Goal: Answer question/provide support

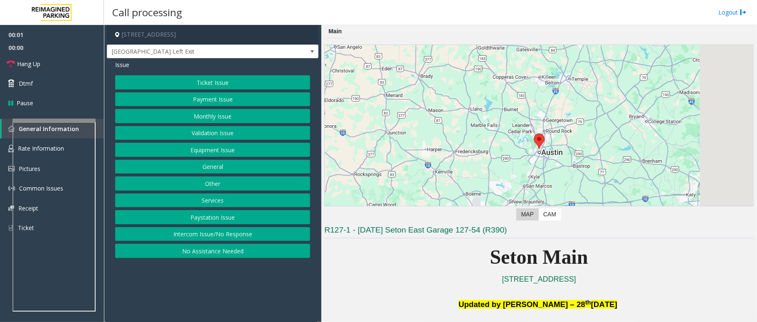
click at [235, 151] on button "Equipment Issue" at bounding box center [212, 150] width 195 height 14
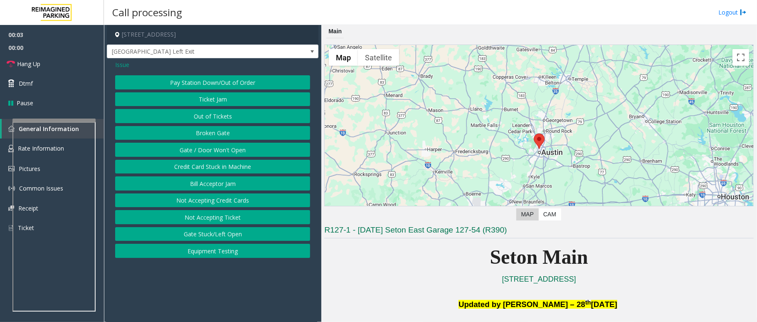
click at [120, 62] on span "Issue" at bounding box center [122, 64] width 14 height 9
click at [223, 117] on button "Monthly Issue" at bounding box center [212, 116] width 195 height 14
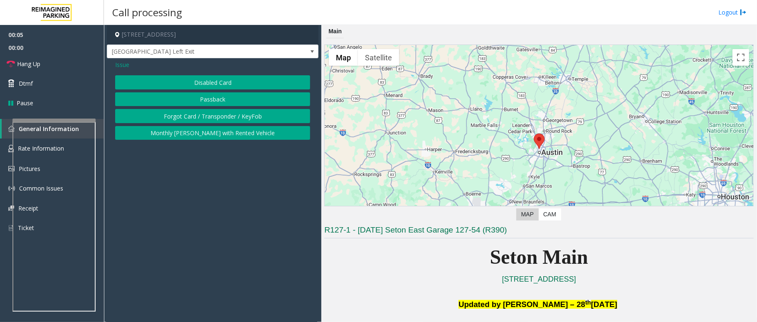
drag, startPoint x: 219, startPoint y: 81, endPoint x: 227, endPoint y: 81, distance: 7.9
click at [220, 81] on button "Disabled Card" at bounding box center [212, 82] width 195 height 14
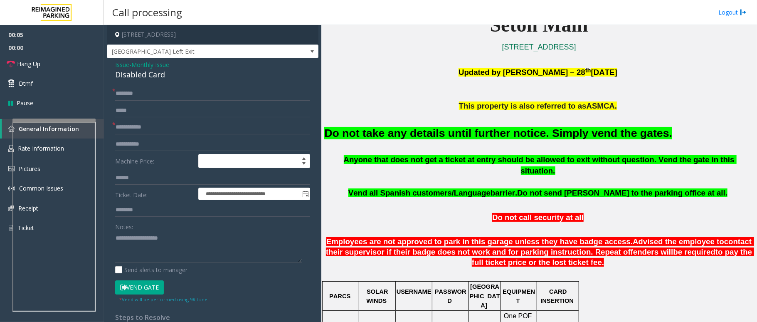
scroll to position [333, 0]
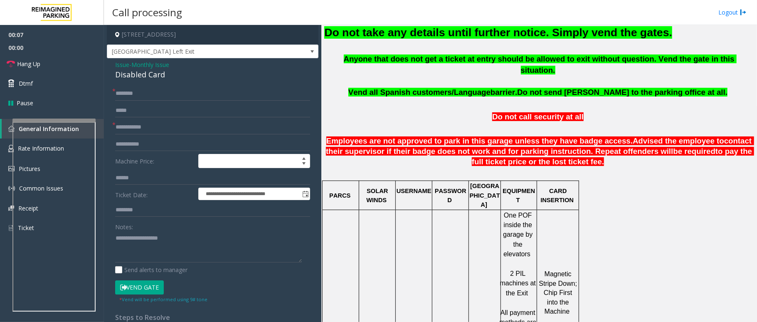
click at [153, 289] on button "Vend Gate" at bounding box center [139, 287] width 49 height 14
click at [501, 35] on font "Do not take any details until further notice. Simply vend the gates." at bounding box center [498, 32] width 348 height 12
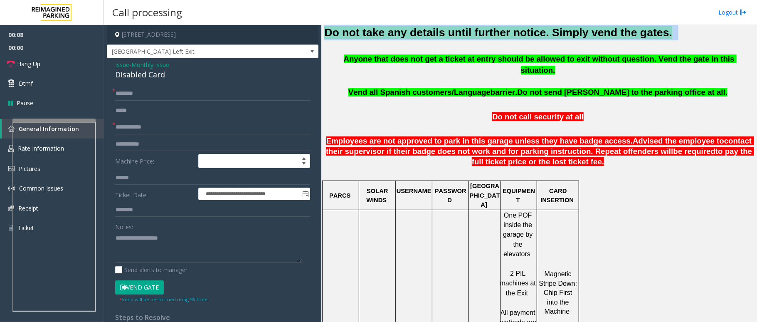
click at [501, 35] on font "Do not take any details until further notice. Simply vend the gates." at bounding box center [498, 32] width 348 height 12
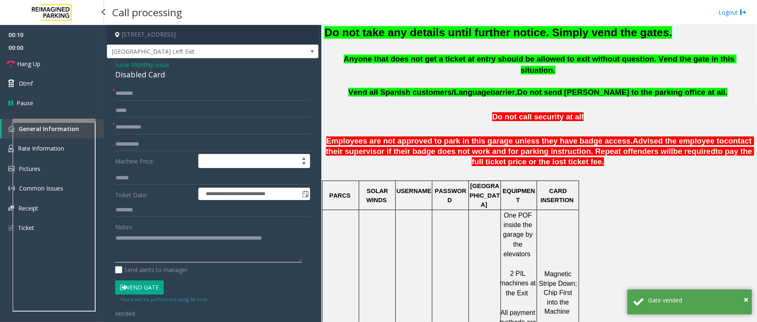
type textarea "**********"
click at [133, 92] on input "text" at bounding box center [212, 94] width 195 height 14
type input "*"
click at [129, 129] on input "text" at bounding box center [212, 127] width 195 height 14
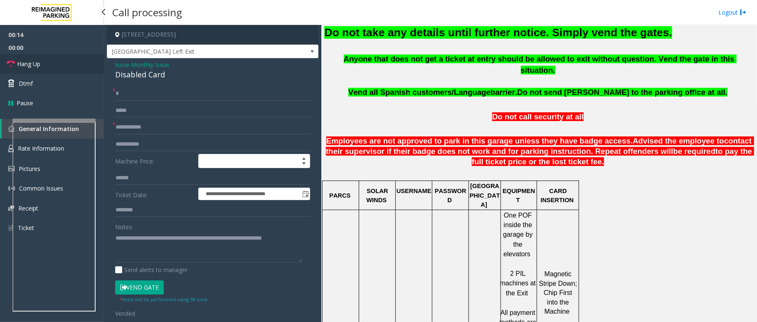
click at [34, 59] on span "Hang Up" at bounding box center [28, 63] width 23 height 9
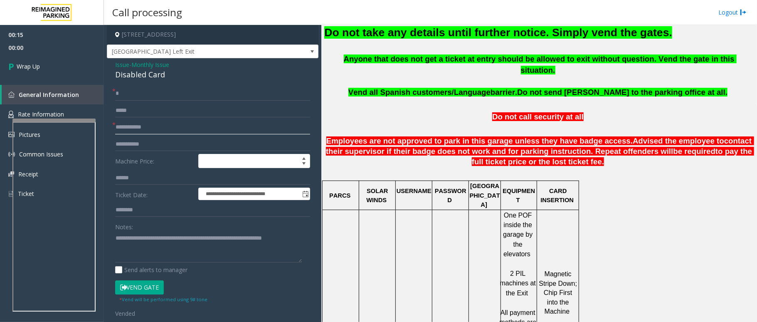
click at [154, 128] on input "text" at bounding box center [212, 127] width 195 height 14
type input "**"
click at [35, 57] on link "Wrap Up" at bounding box center [52, 66] width 104 height 25
